Goal: Task Accomplishment & Management: Manage account settings

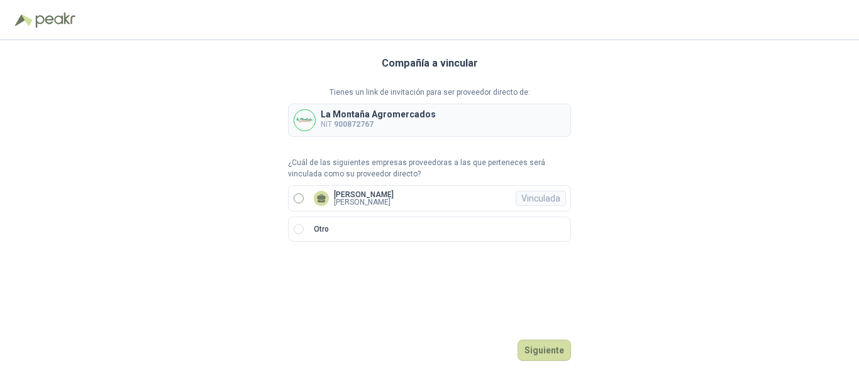
click at [305, 197] on label "[PERSON_NAME] [PERSON_NAME]" at bounding box center [429, 198] width 283 height 26
click at [546, 358] on button "Ingresar" at bounding box center [546, 350] width 50 height 21
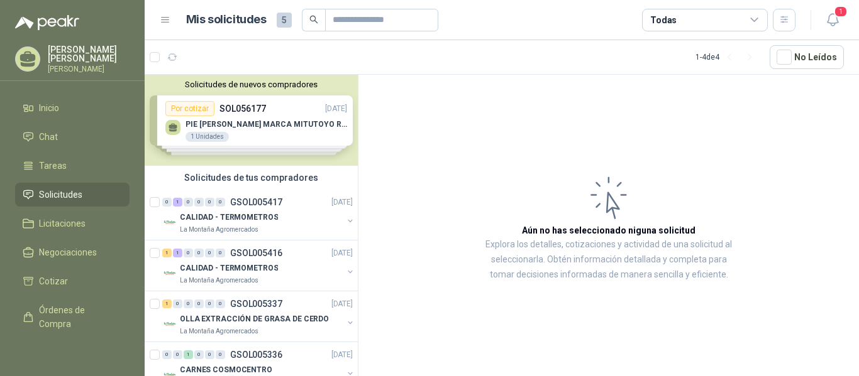
click at [235, 124] on div "Solicitudes de nuevos compradores Por cotizar SOL056177 [DATE] PIE [PERSON_NAME…" at bounding box center [251, 120] width 213 height 91
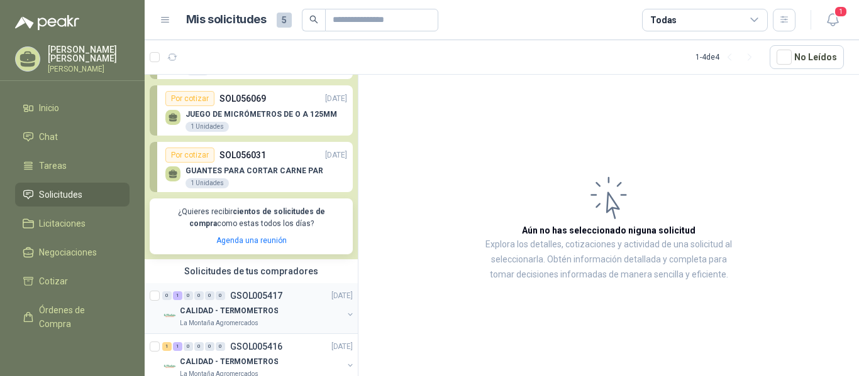
scroll to position [126, 0]
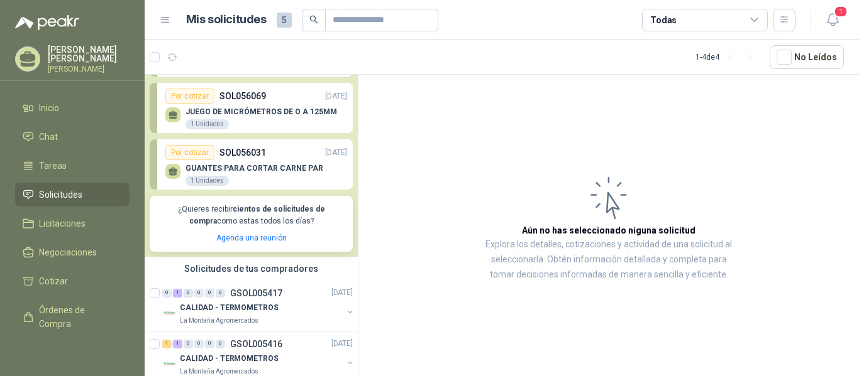
click at [232, 172] on p "GUANTES PARA CORTAR CARNE PAR" at bounding box center [254, 168] width 138 height 9
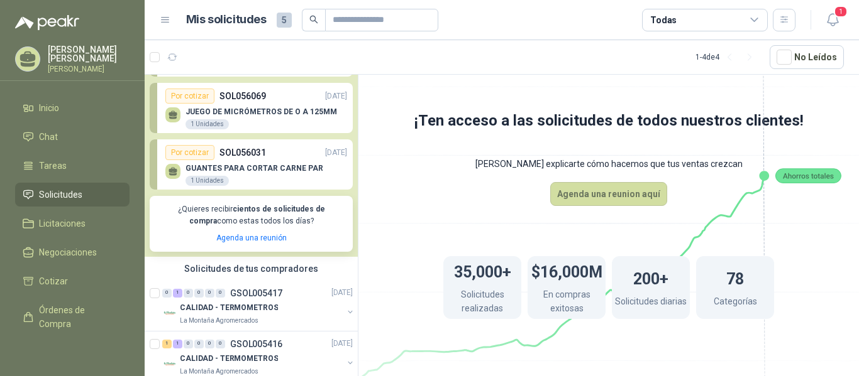
click at [214, 165] on p "GUANTES PARA CORTAR CARNE PAR" at bounding box center [254, 168] width 138 height 9
click at [233, 177] on div "GUANTES PARA CORTAR CARNE PAR 1 Unidades" at bounding box center [254, 175] width 138 height 23
click at [189, 151] on div "Por cotizar" at bounding box center [189, 152] width 49 height 15
click at [187, 153] on div "Por cotizar" at bounding box center [189, 152] width 49 height 15
click at [254, 104] on div "JUEGO DE MICRÓMETROS DE O A 125MM 1 Unidades" at bounding box center [256, 117] width 182 height 26
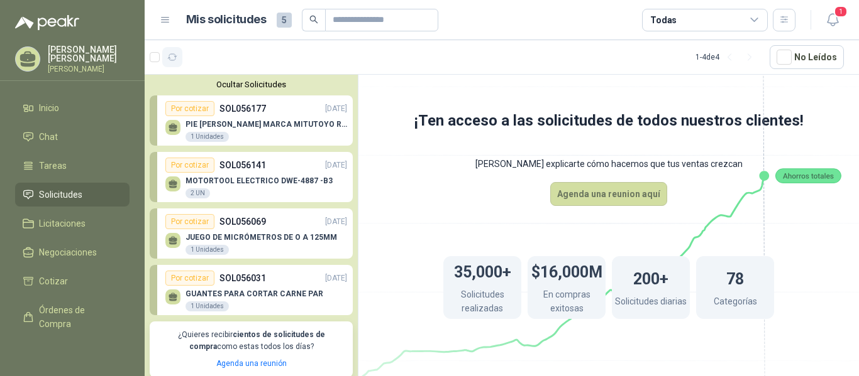
click at [170, 51] on button "button" at bounding box center [172, 57] width 20 height 20
click at [170, 53] on icon "button" at bounding box center [172, 57] width 11 height 11
click at [168, 53] on icon "button" at bounding box center [172, 57] width 11 height 11
click at [234, 305] on div "GUANTES PARA CORTAR CARNE PAR 1 Unidades" at bounding box center [254, 301] width 138 height 23
click at [214, 290] on p "GUANTES PARA CORTAR CARNE PAR" at bounding box center [254, 294] width 138 height 9
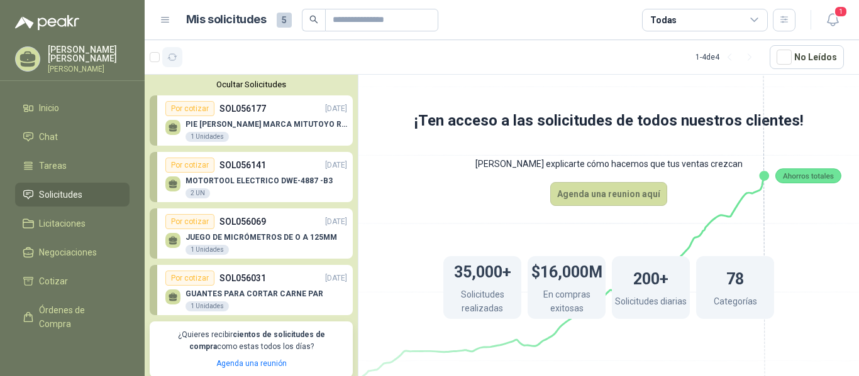
click at [172, 55] on icon "button" at bounding box center [172, 57] width 11 height 11
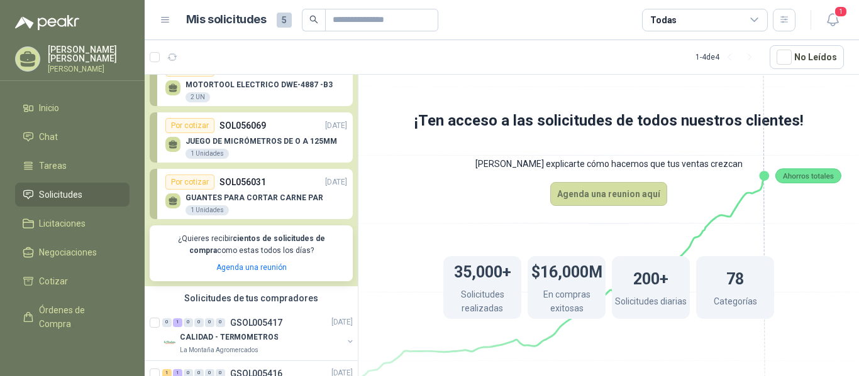
scroll to position [126, 0]
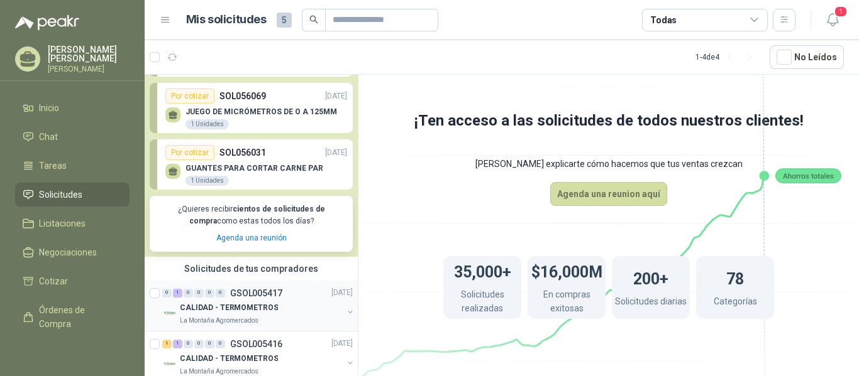
click at [204, 309] on p "CALIDAD - TERMOMETROS" at bounding box center [229, 308] width 98 height 12
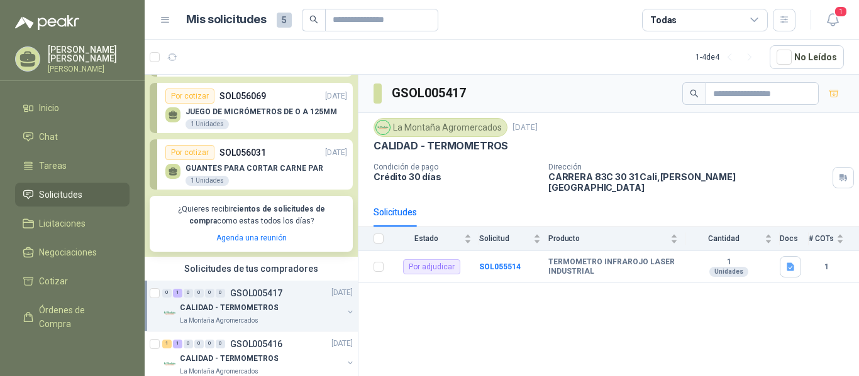
click at [207, 265] on div "Solicitudes de tus compradores" at bounding box center [251, 269] width 213 height 24
click at [219, 151] on p "SOL056031" at bounding box center [242, 153] width 47 height 14
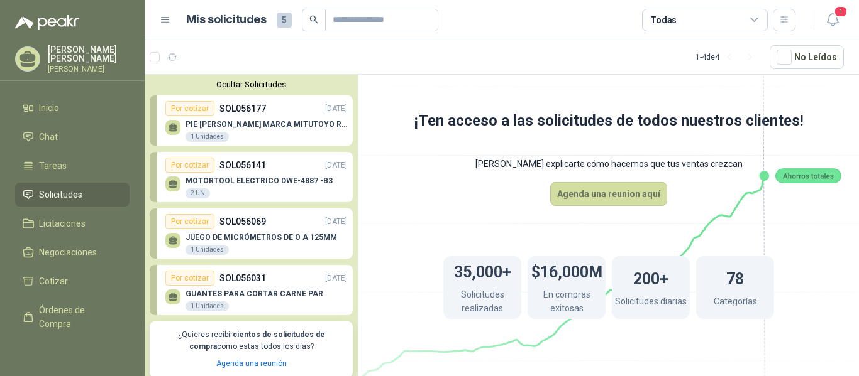
click at [248, 244] on div "JUEGO DE MICRÓMETROS DE O A 125MM 1 Unidades" at bounding box center [260, 244] width 151 height 23
click at [216, 182] on p "MOTORTOOL ELECTRICO DWE-4887 -B3" at bounding box center [258, 181] width 147 height 9
click at [238, 124] on p "PIE [PERSON_NAME] MARCA MITUTOYO REF [PHONE_NUMBER]" at bounding box center [266, 124] width 162 height 9
click at [228, 85] on button "Ocultar Solicitudes" at bounding box center [251, 84] width 203 height 9
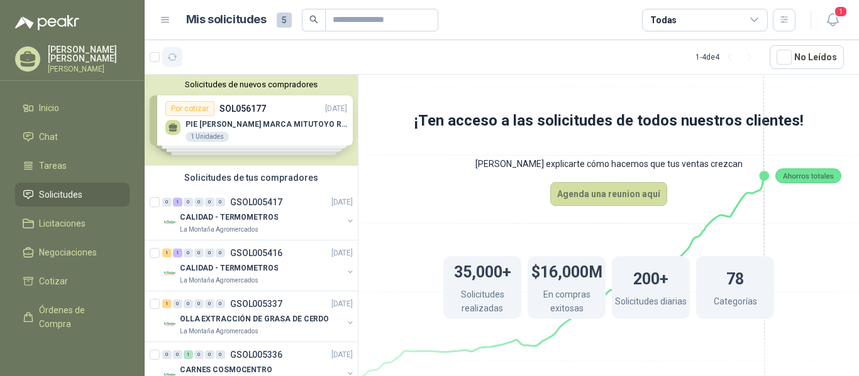
click at [171, 53] on icon "button" at bounding box center [172, 57] width 11 height 11
click at [175, 57] on icon "button" at bounding box center [172, 57] width 9 height 6
click at [246, 129] on div "Solicitudes de nuevos compradores Por cotizar SOL056177 [DATE] PIE [PERSON_NAME…" at bounding box center [251, 120] width 213 height 91
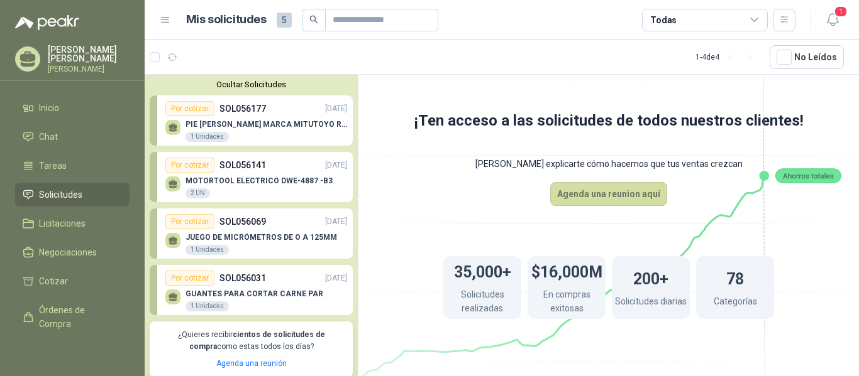
click at [239, 111] on p "SOL056177" at bounding box center [242, 109] width 47 height 14
drag, startPoint x: 241, startPoint y: 164, endPoint x: 242, endPoint y: 177, distance: 13.2
click at [241, 165] on p "SOL056141" at bounding box center [242, 165] width 47 height 14
click at [236, 221] on p "SOL056069" at bounding box center [242, 222] width 47 height 14
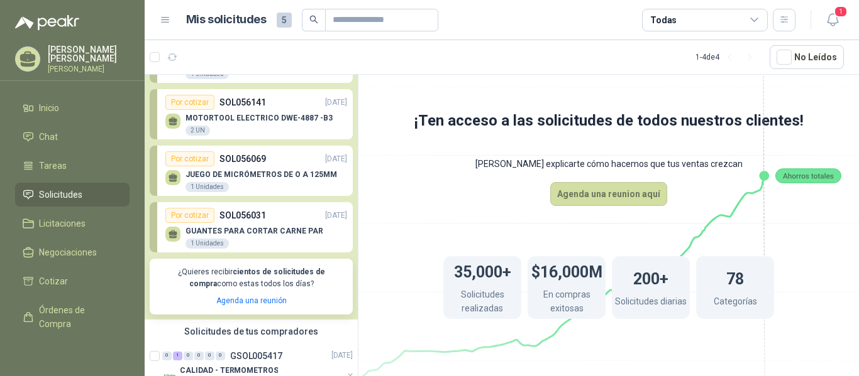
click at [235, 216] on p "SOL056031" at bounding box center [242, 216] width 47 height 14
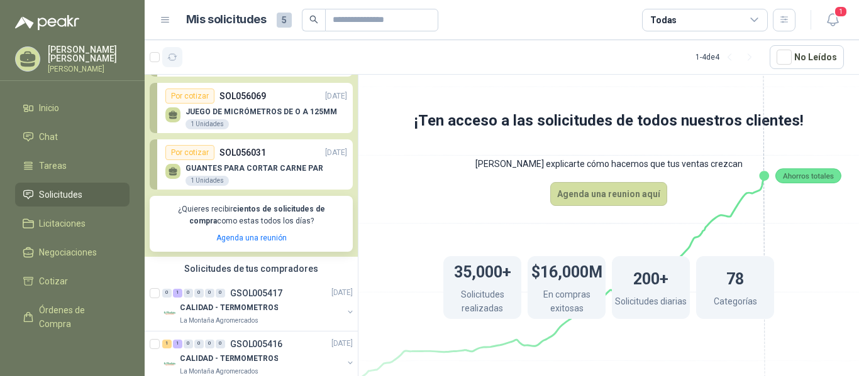
click at [172, 58] on icon "button" at bounding box center [172, 57] width 11 height 11
click at [835, 23] on icon "button" at bounding box center [832, 20] width 11 height 12
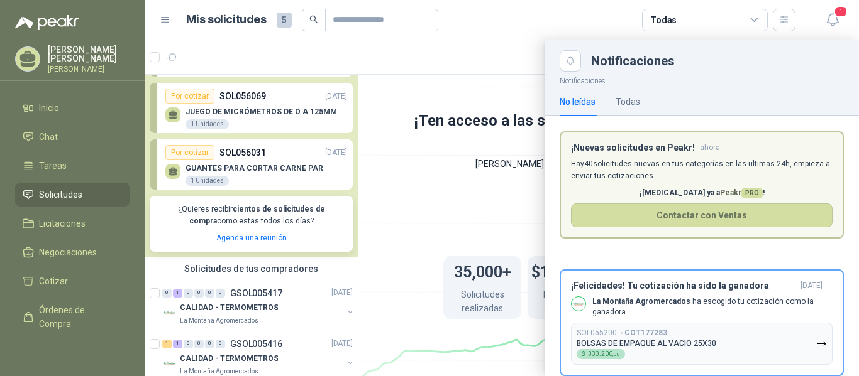
scroll to position [25, 0]
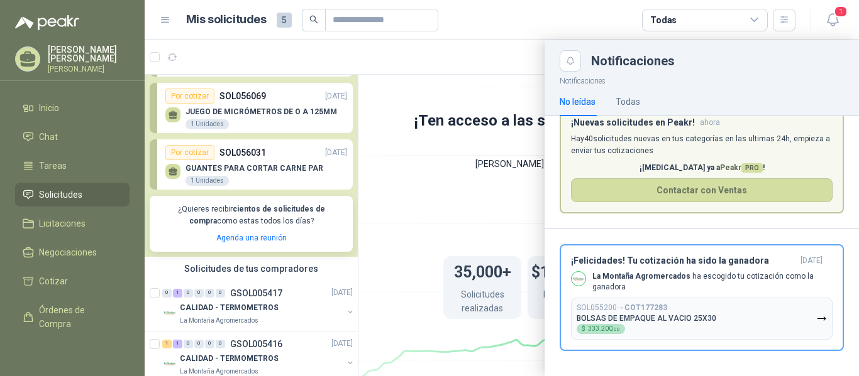
click at [479, 59] on div at bounding box center [502, 208] width 714 height 336
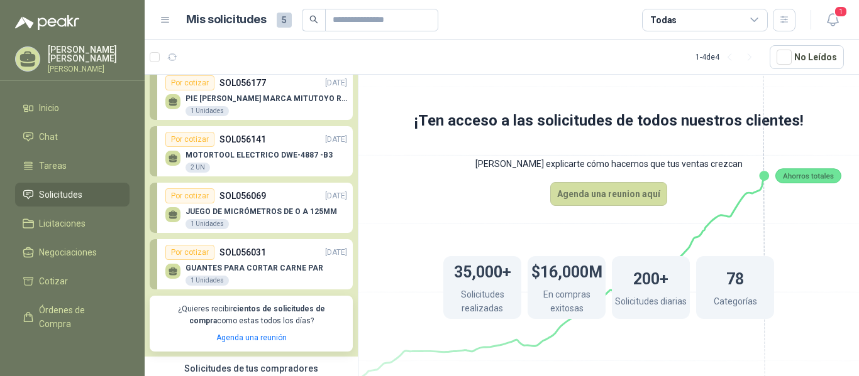
scroll to position [0, 0]
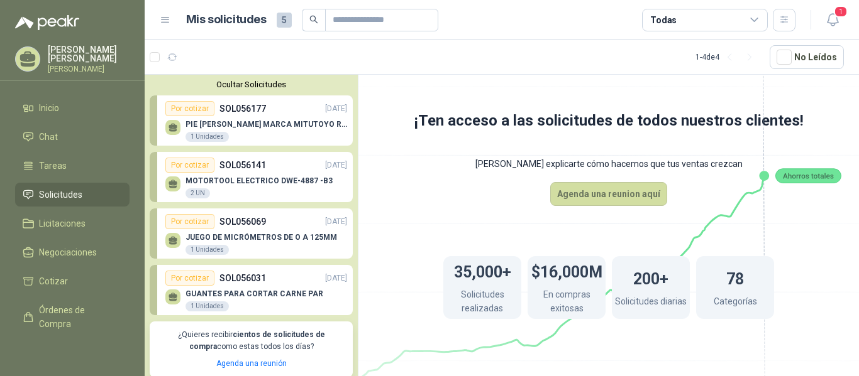
click at [272, 87] on button "Ocultar Solicitudes" at bounding box center [251, 84] width 203 height 9
